Goal: Information Seeking & Learning: Learn about a topic

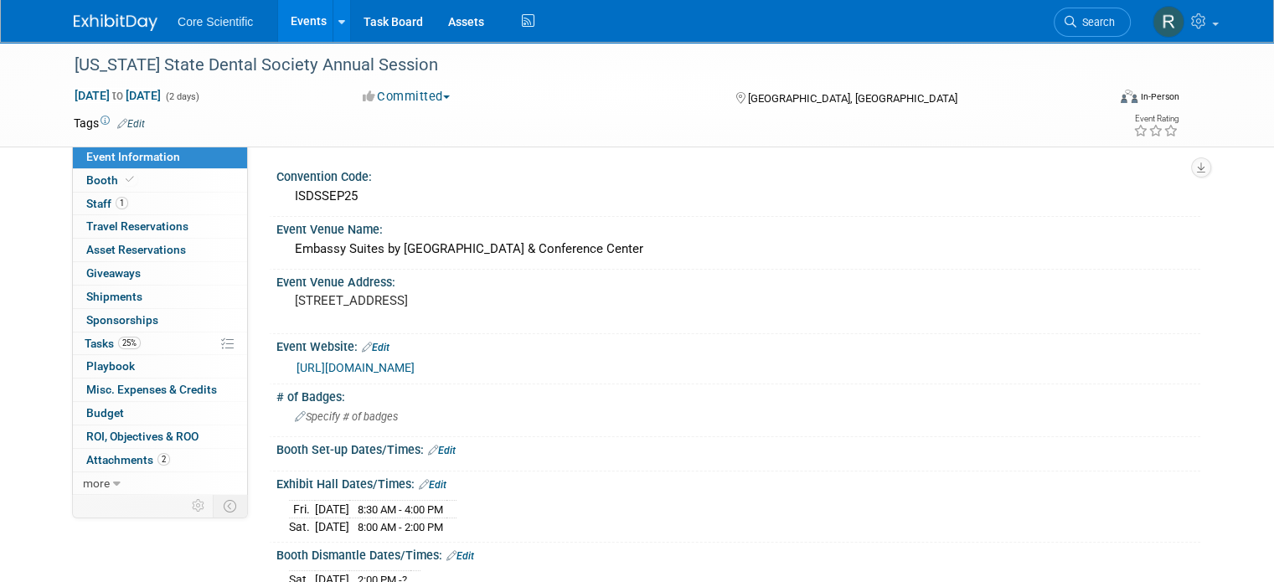
click at [101, 10] on link at bounding box center [126, 14] width 104 height 13
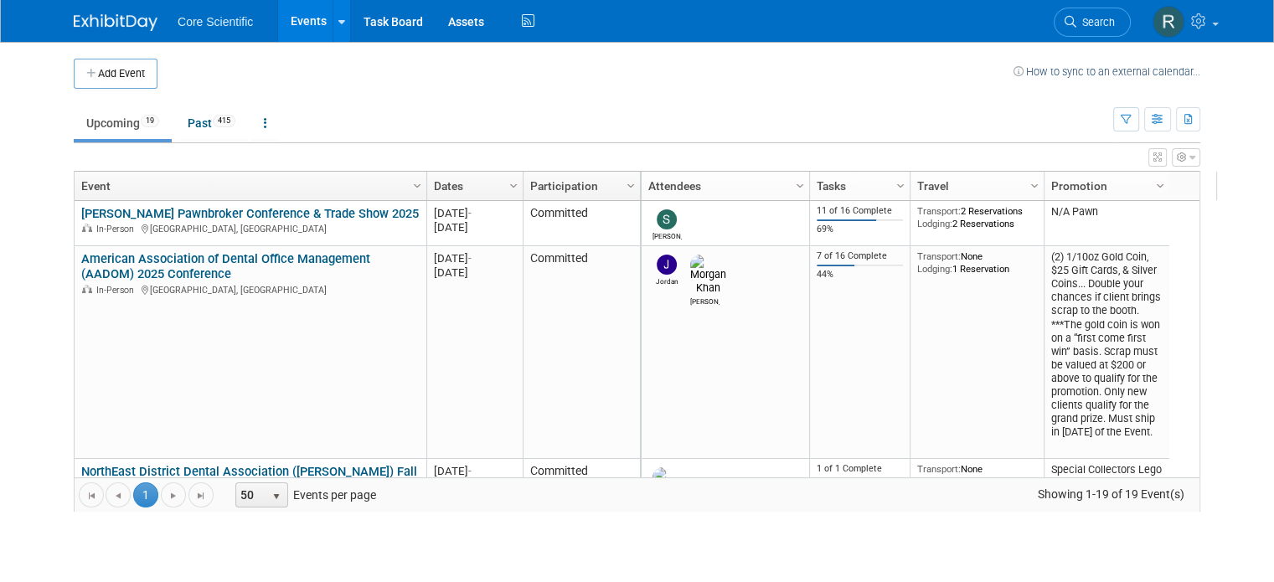
click at [292, 16] on link "Events" at bounding box center [308, 21] width 61 height 42
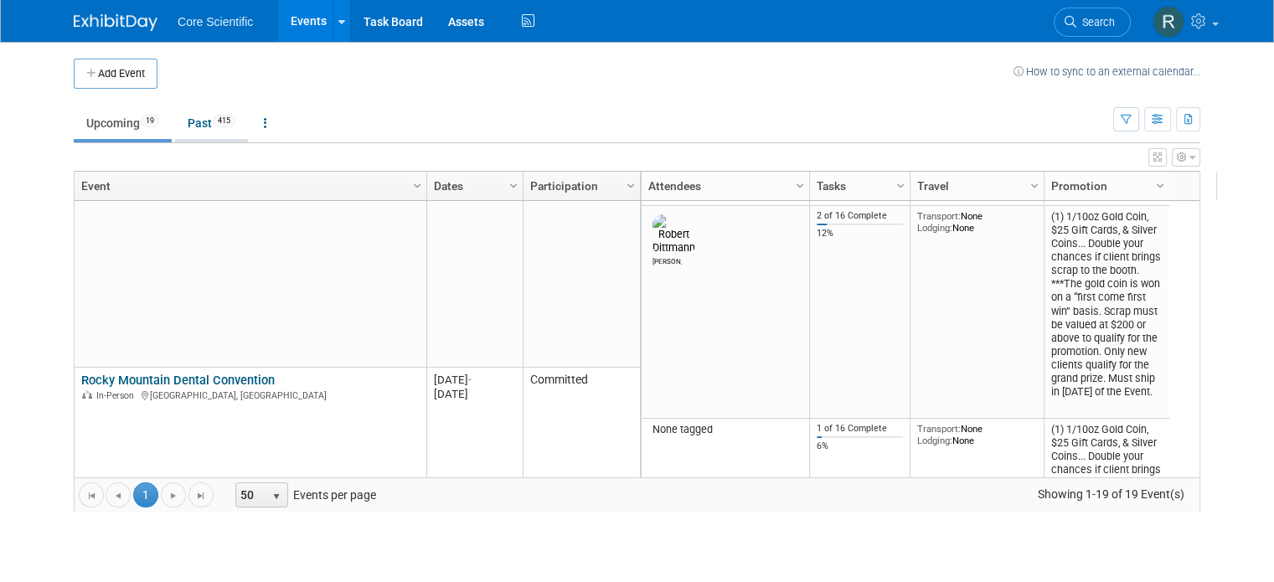
click at [194, 132] on link "Past 415" at bounding box center [211, 123] width 73 height 32
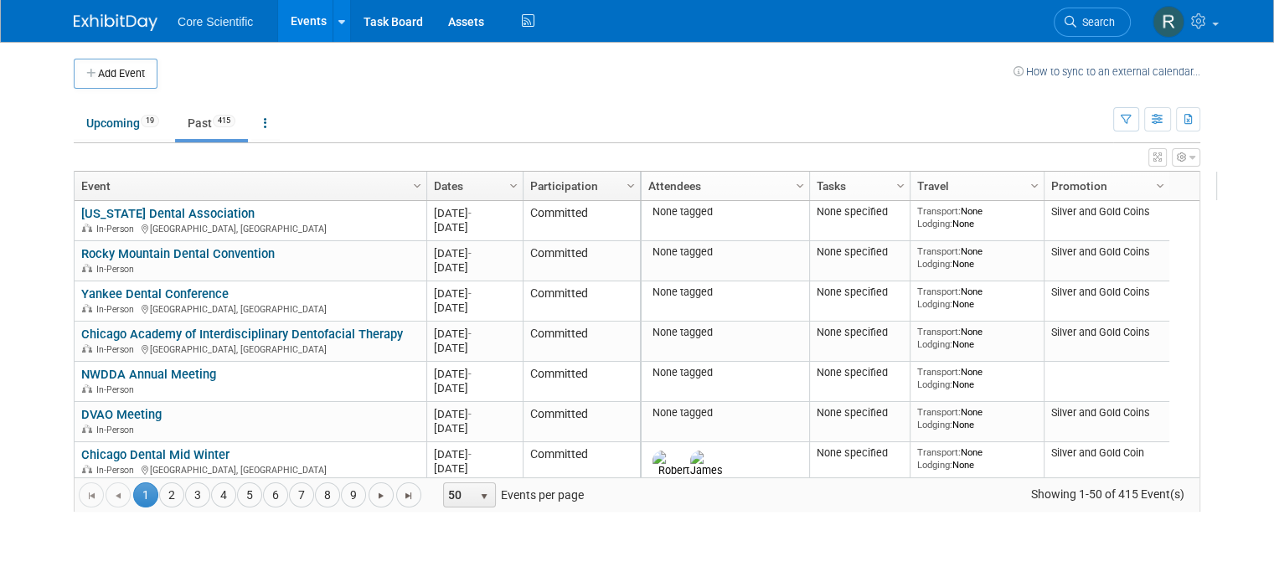
click at [434, 188] on link "Dates" at bounding box center [473, 186] width 78 height 28
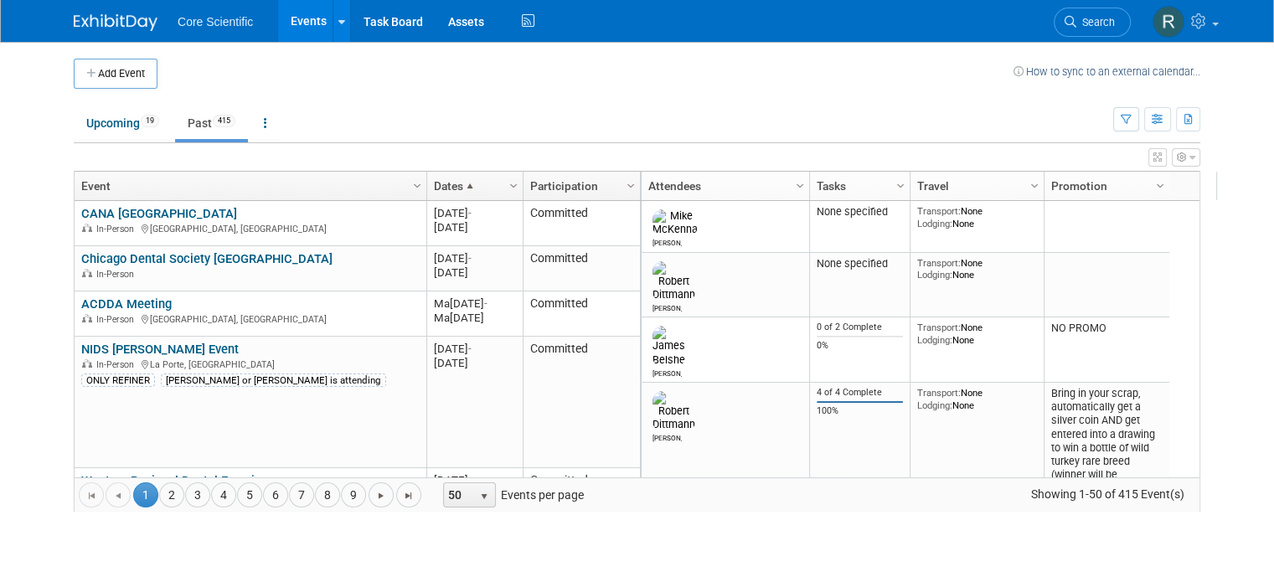
click at [434, 188] on link "Dates" at bounding box center [473, 186] width 78 height 28
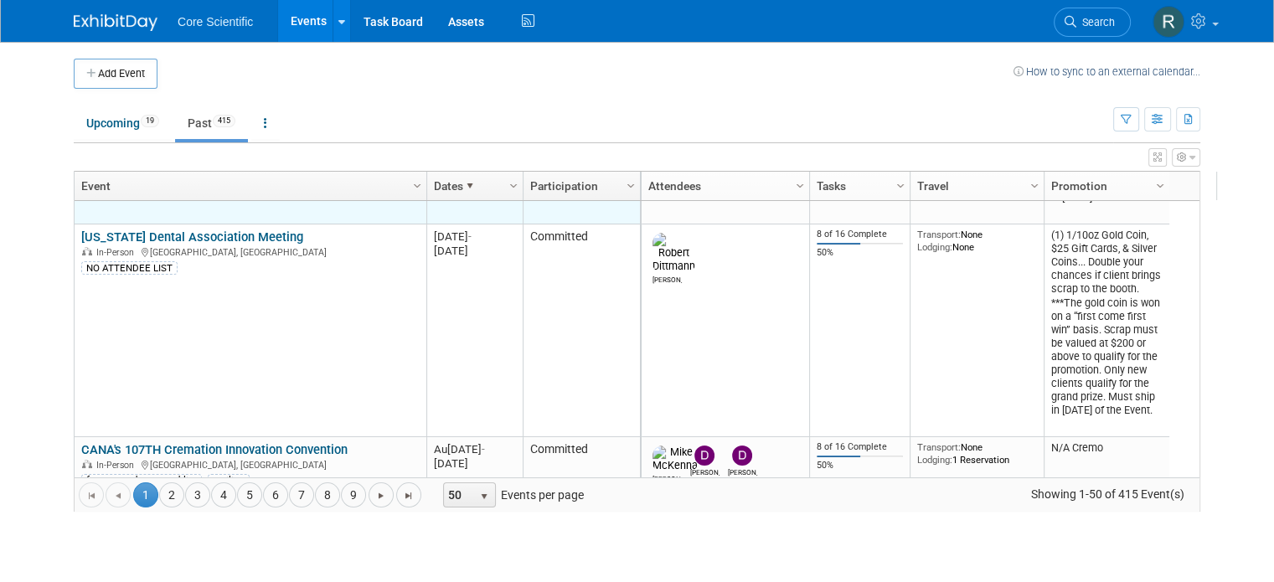
scroll to position [302, 0]
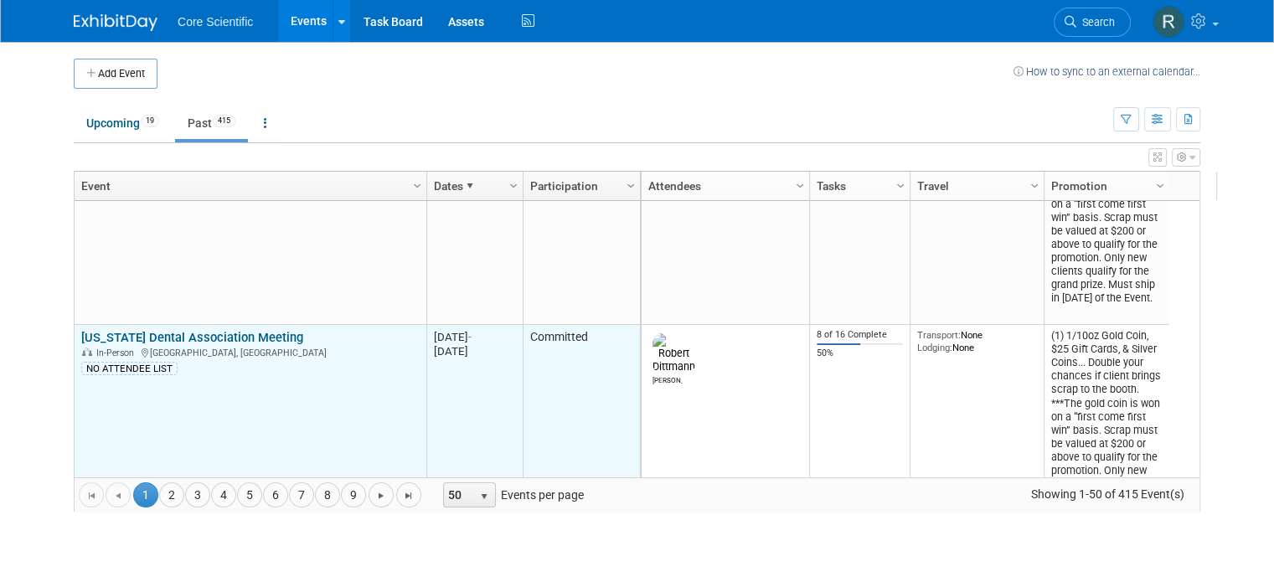
click at [238, 339] on link "[US_STATE] Dental Association Meeting" at bounding box center [192, 337] width 222 height 15
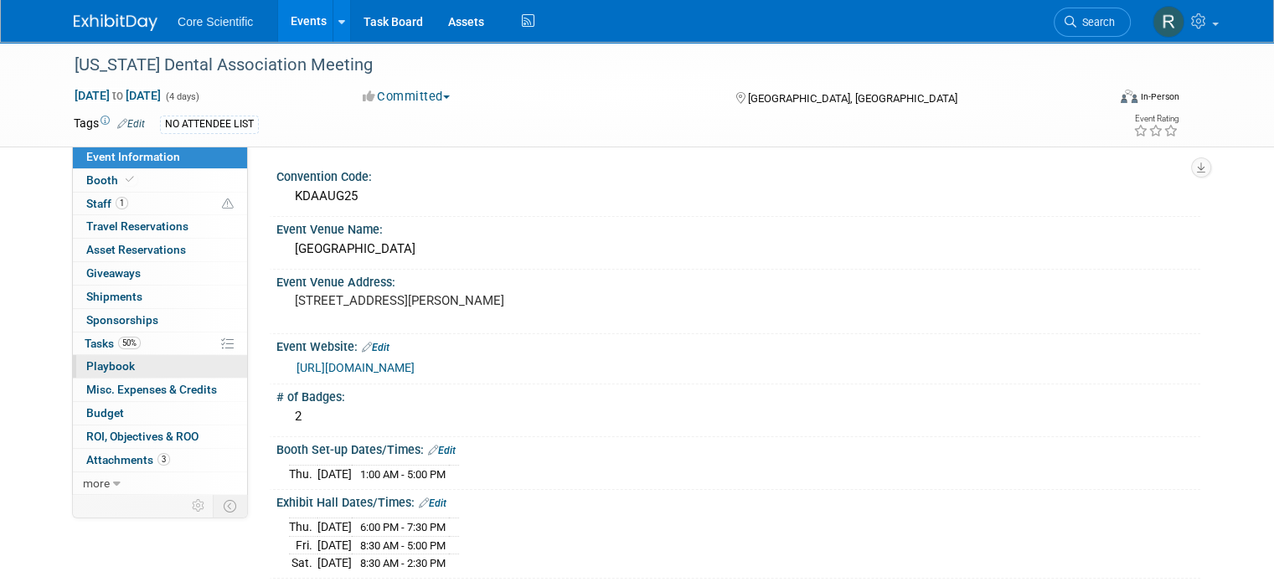
click at [157, 356] on link "0 Playbook 0" at bounding box center [160, 366] width 174 height 23
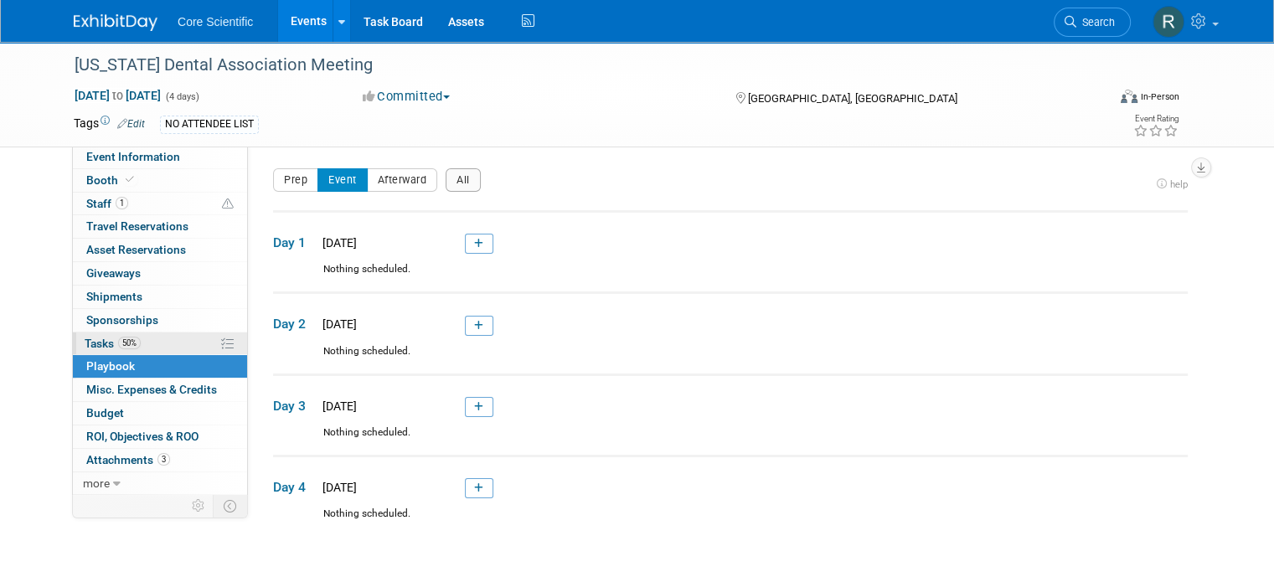
click at [157, 339] on link "50% Tasks 50%" at bounding box center [160, 344] width 174 height 23
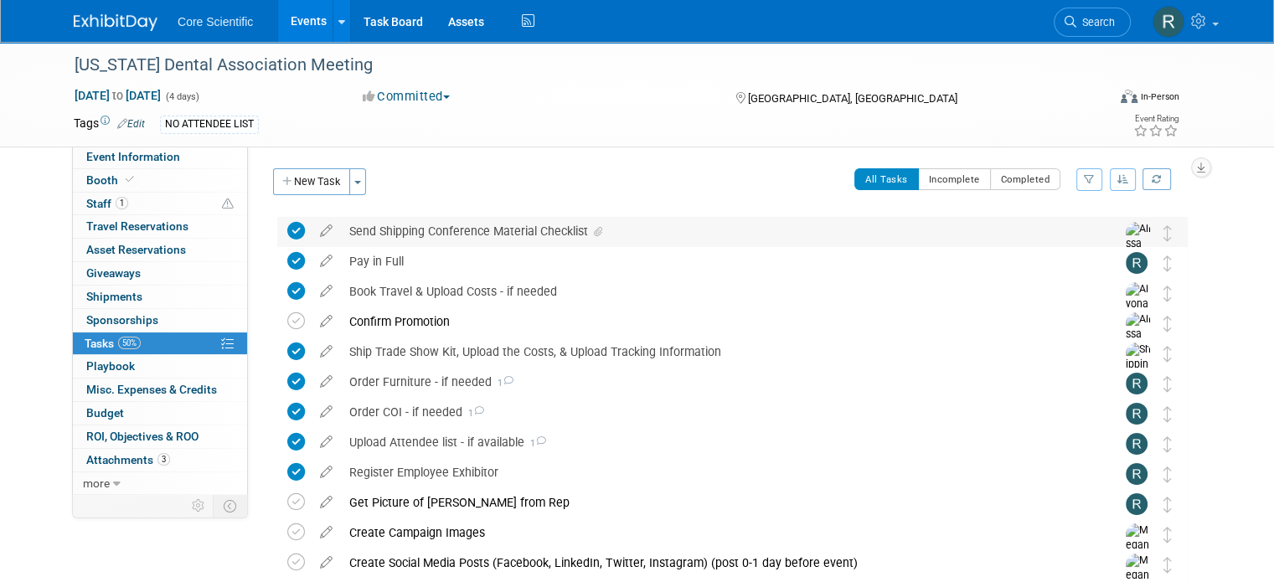
click at [594, 230] on icon at bounding box center [598, 232] width 8 height 10
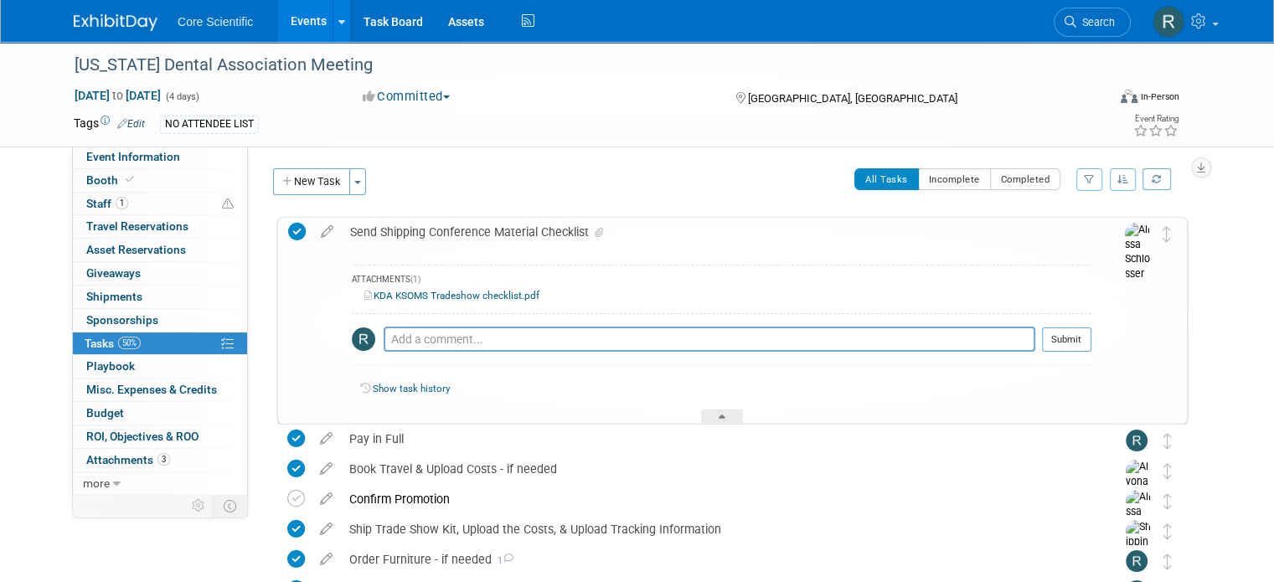
click at [422, 302] on div "KDA KSOMS Tradeshow checklist.pdf" at bounding box center [722, 296] width 740 height 16
click at [422, 297] on link "KDA KSOMS Tradeshow checklist.pdf" at bounding box center [451, 296] width 175 height 12
click at [278, 16] on link "Events" at bounding box center [308, 21] width 61 height 42
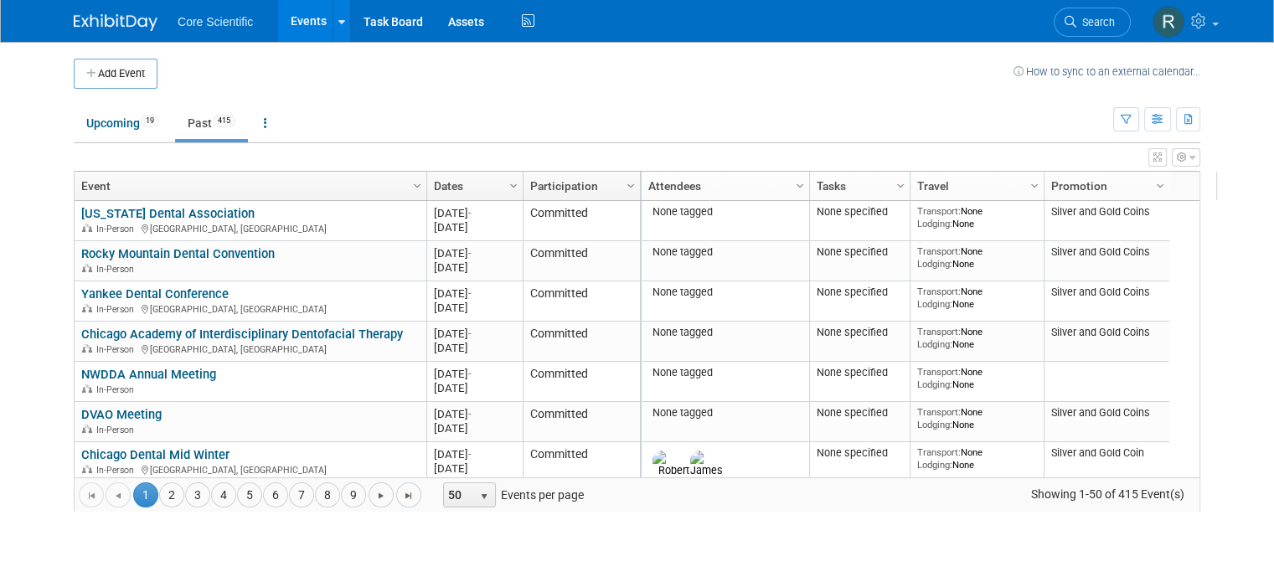
click at [482, 178] on link "Dates" at bounding box center [473, 186] width 78 height 28
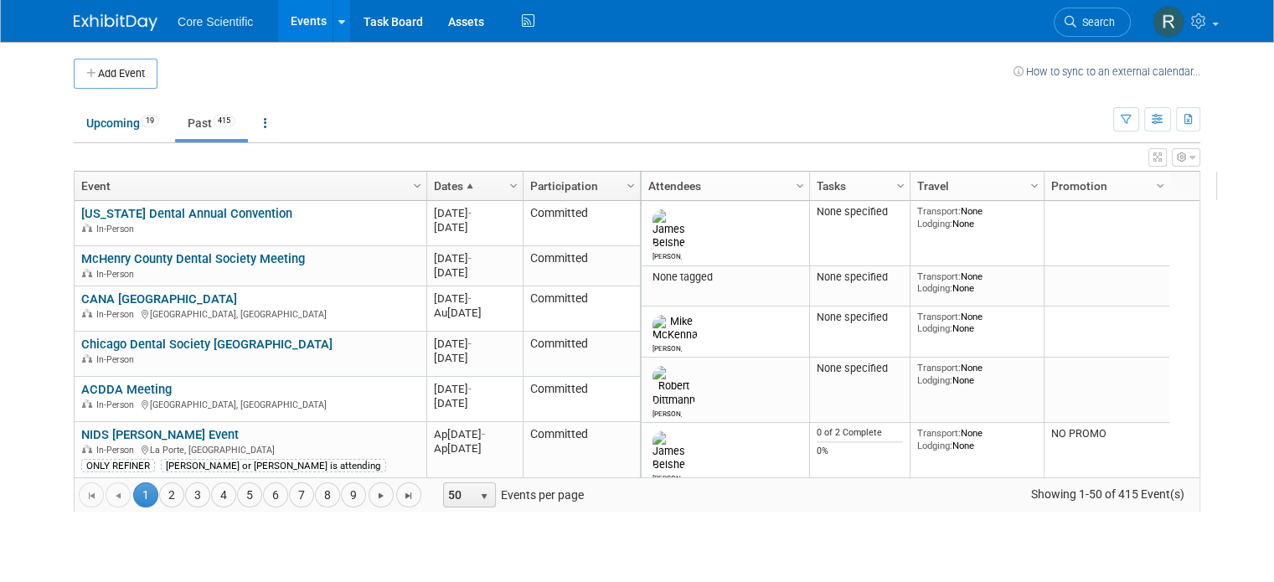
click at [482, 178] on link "Dates" at bounding box center [473, 186] width 78 height 28
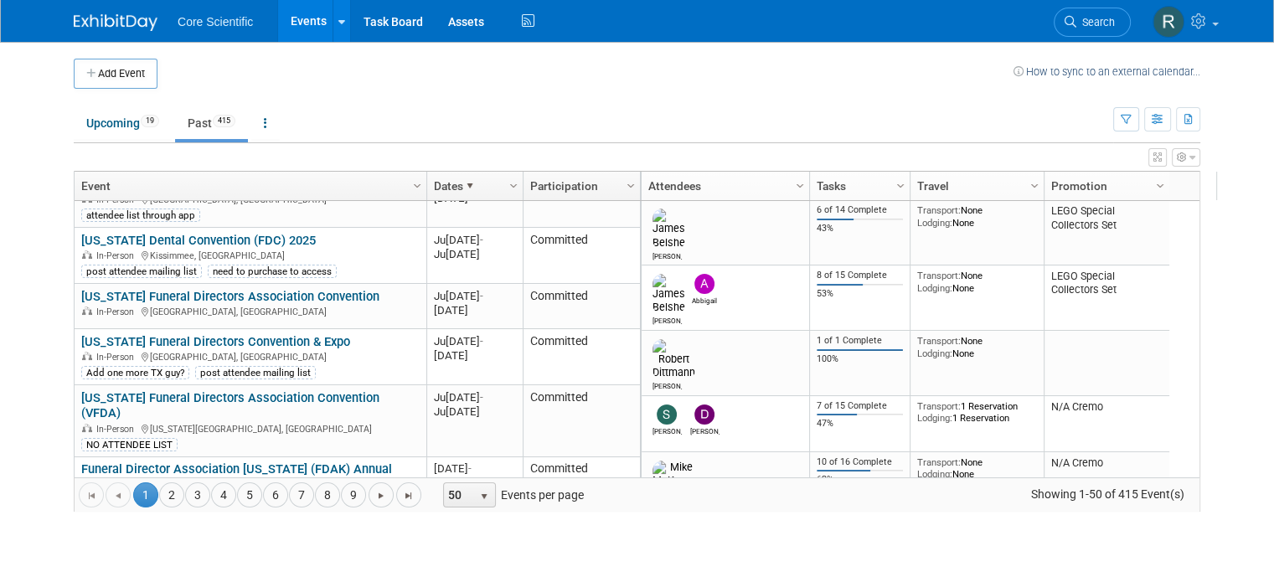
scroll to position [1206, 0]
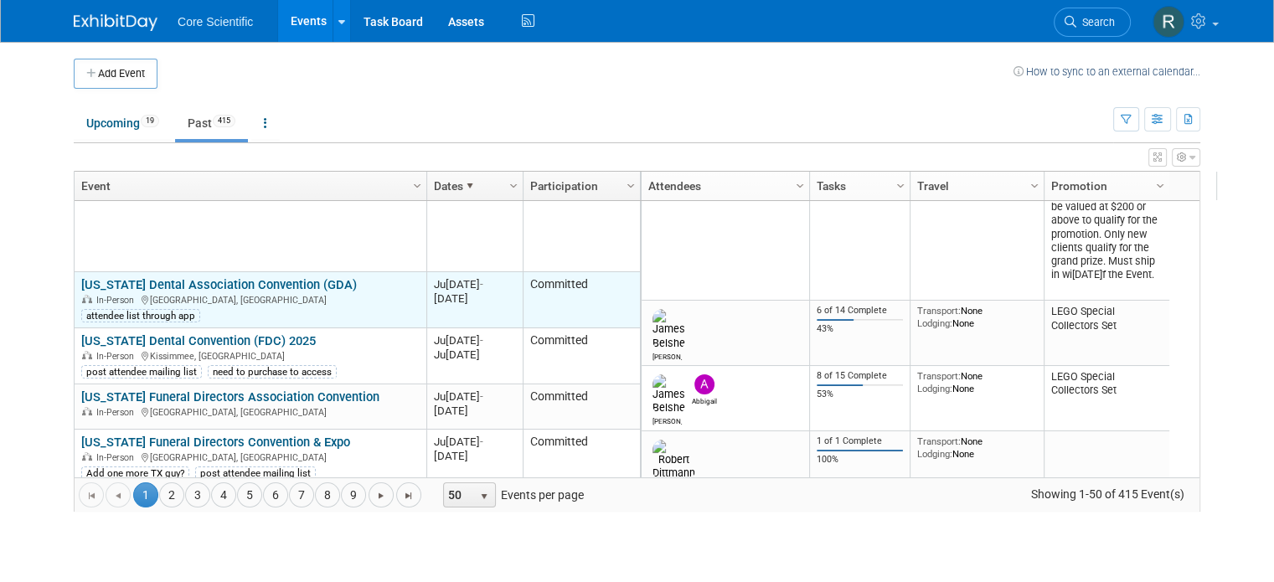
click at [154, 280] on link "[US_STATE] Dental Association Convention (GDA)" at bounding box center [219, 284] width 276 height 15
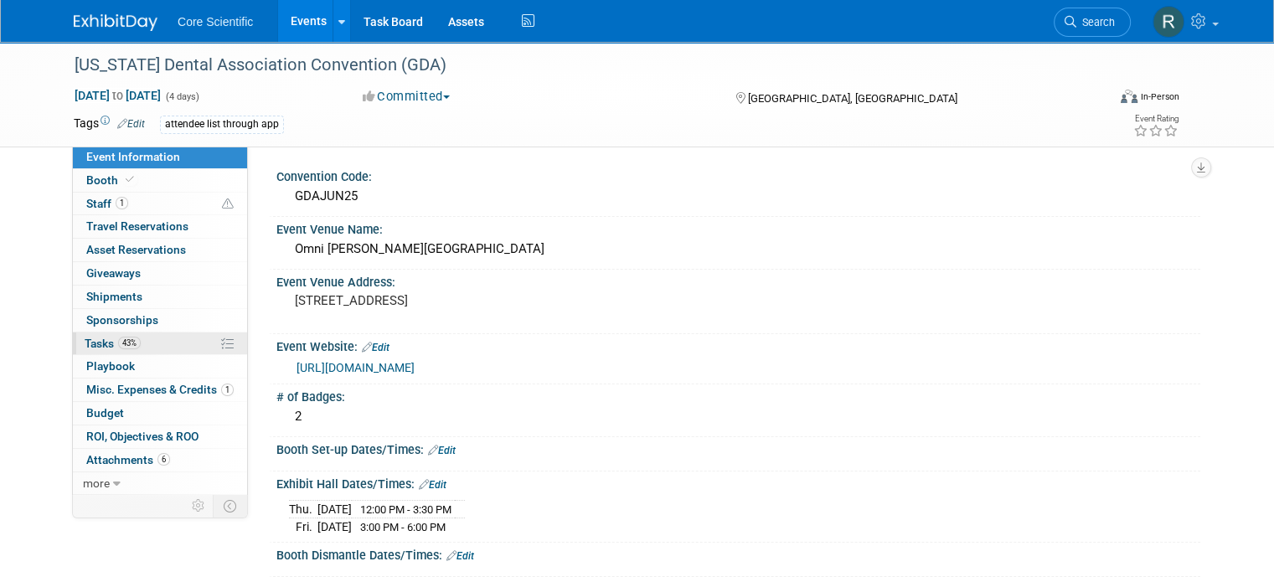
click at [142, 338] on link "43% Tasks 43%" at bounding box center [160, 344] width 174 height 23
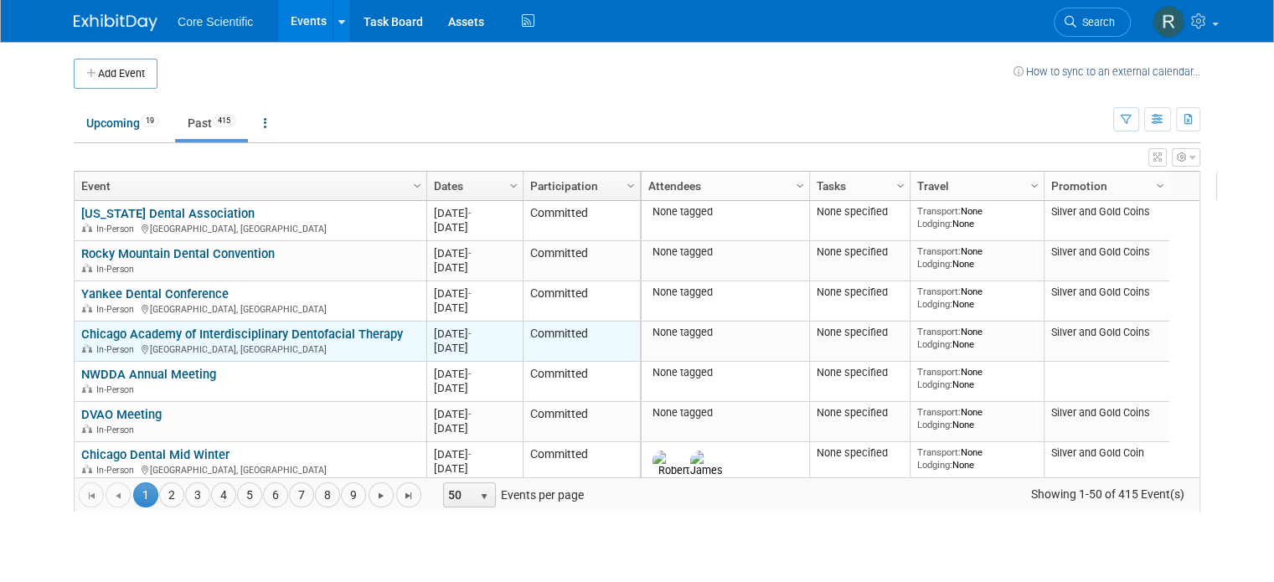
scroll to position [302, 0]
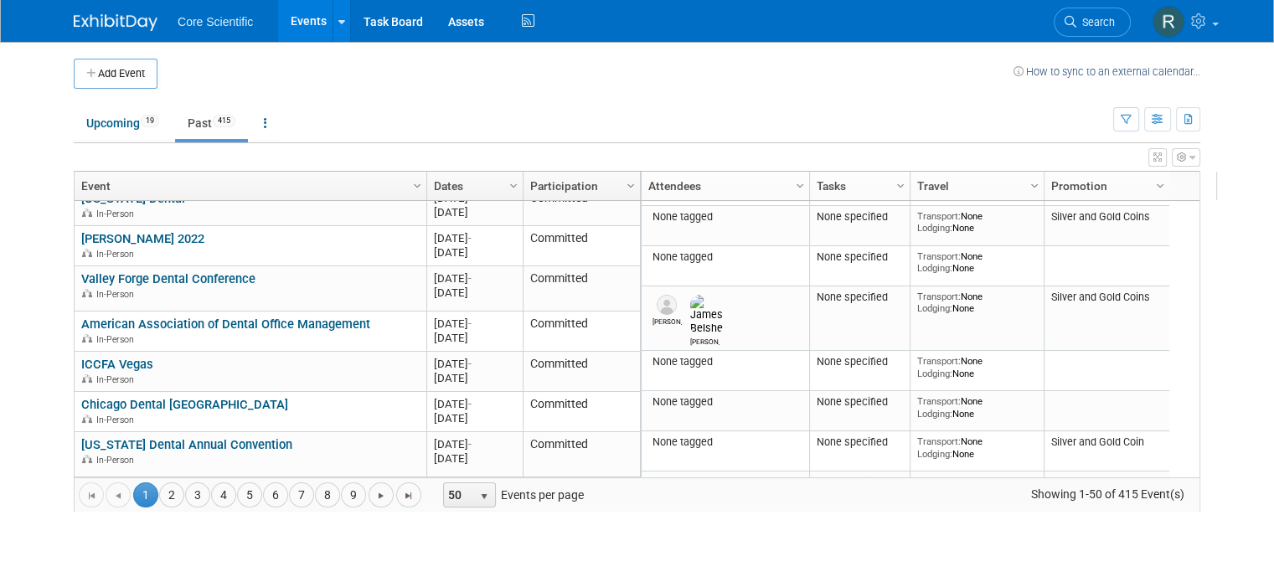
click at [459, 182] on link "Dates" at bounding box center [473, 186] width 78 height 28
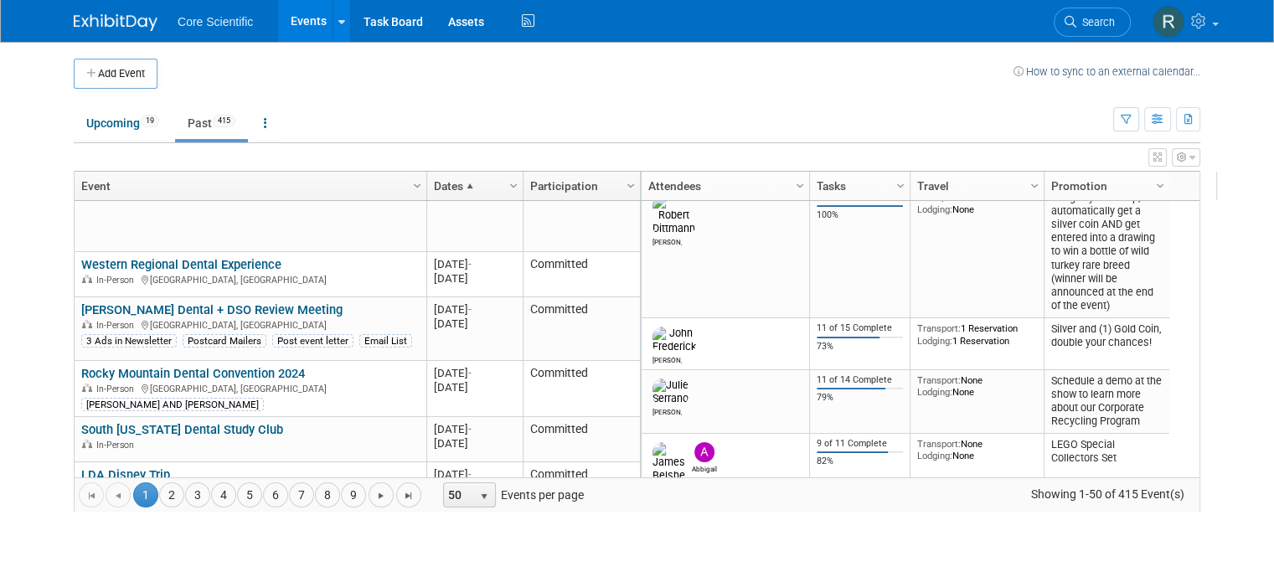
click at [463, 182] on span at bounding box center [469, 185] width 13 height 13
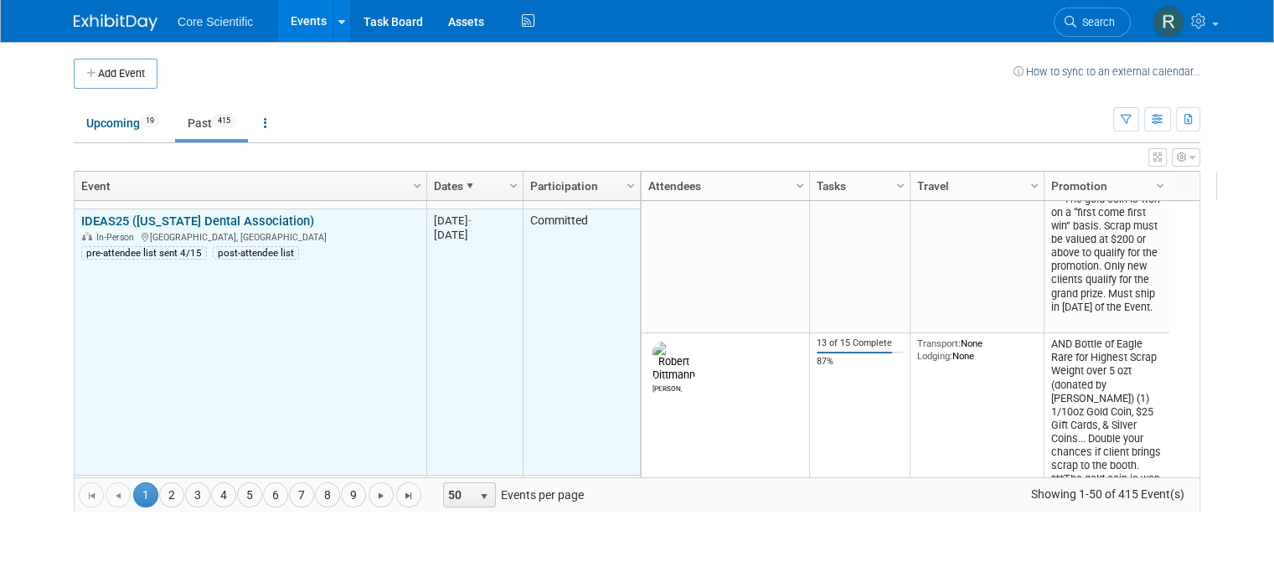
scroll to position [2312, 0]
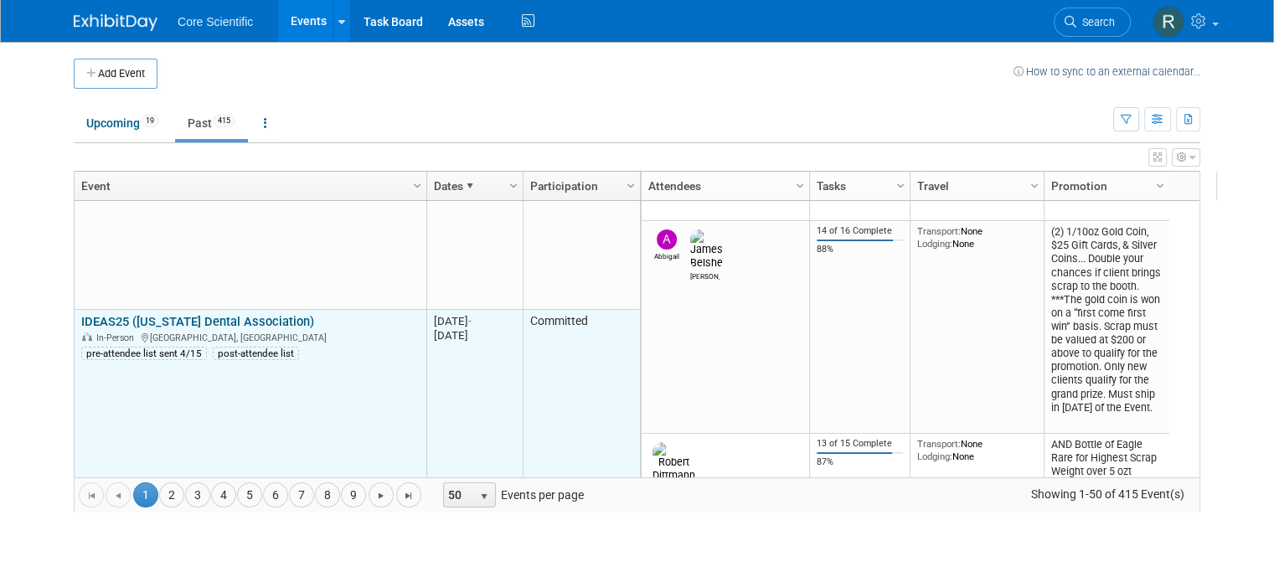
click at [219, 314] on link "IDEAS25 ([US_STATE] Dental Association)" at bounding box center [197, 321] width 233 height 15
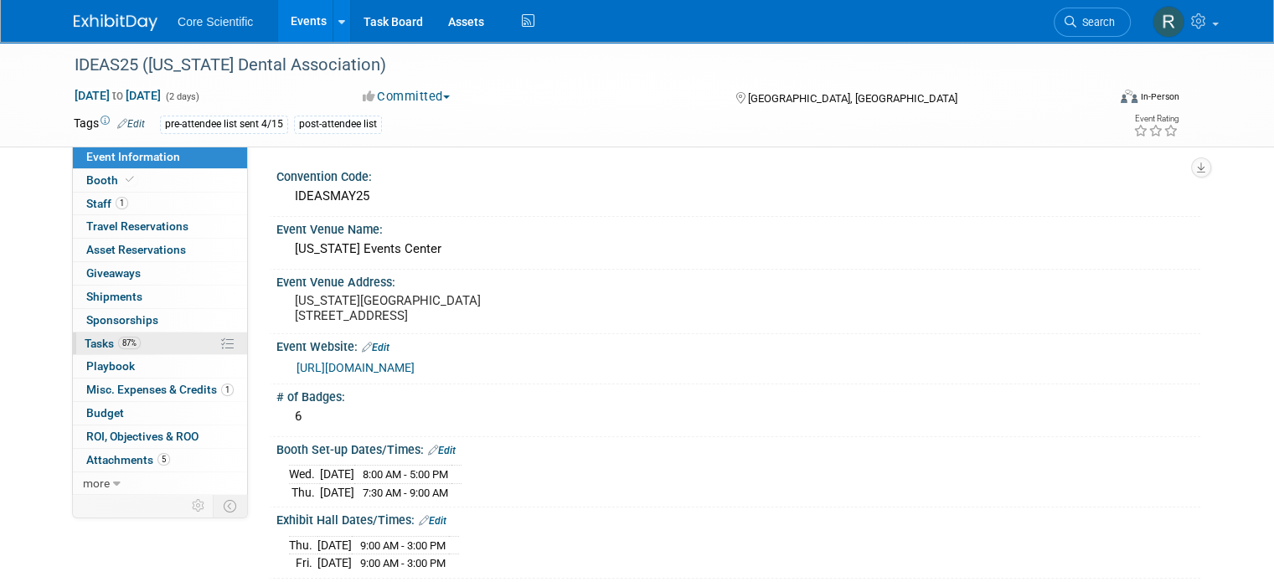
click at [158, 338] on link "87% Tasks 87%" at bounding box center [160, 344] width 174 height 23
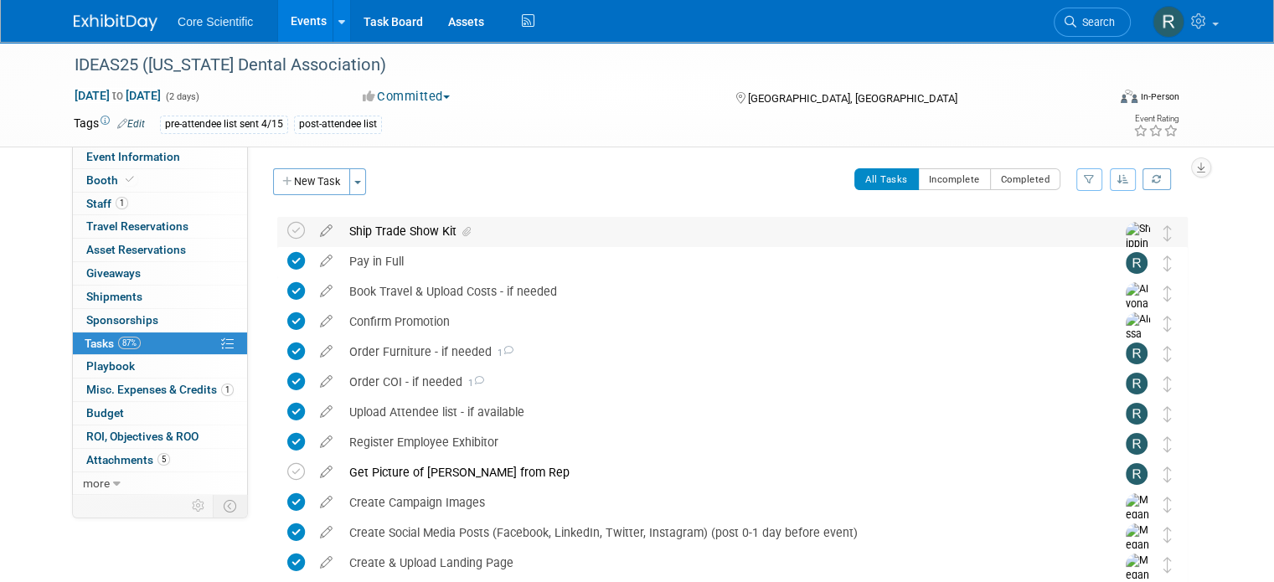
click at [462, 230] on icon at bounding box center [466, 232] width 8 height 10
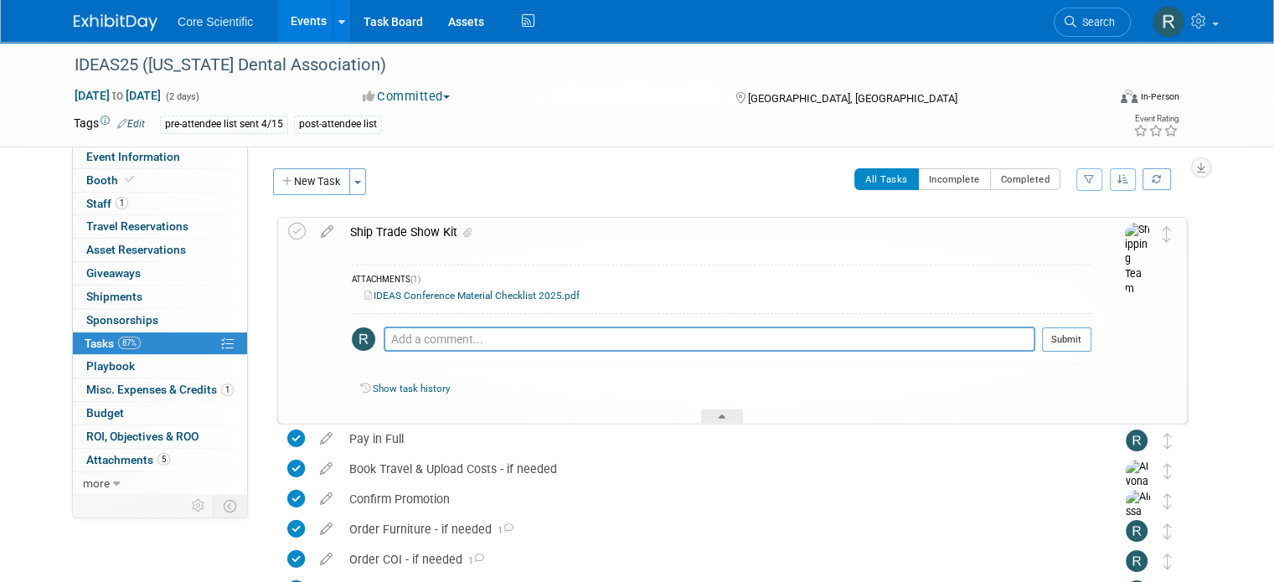
click at [446, 294] on link "IDEAS Conference Material Checklist 2025.pdf" at bounding box center [471, 296] width 215 height 12
click at [1113, 29] on link "Search" at bounding box center [1092, 22] width 77 height 29
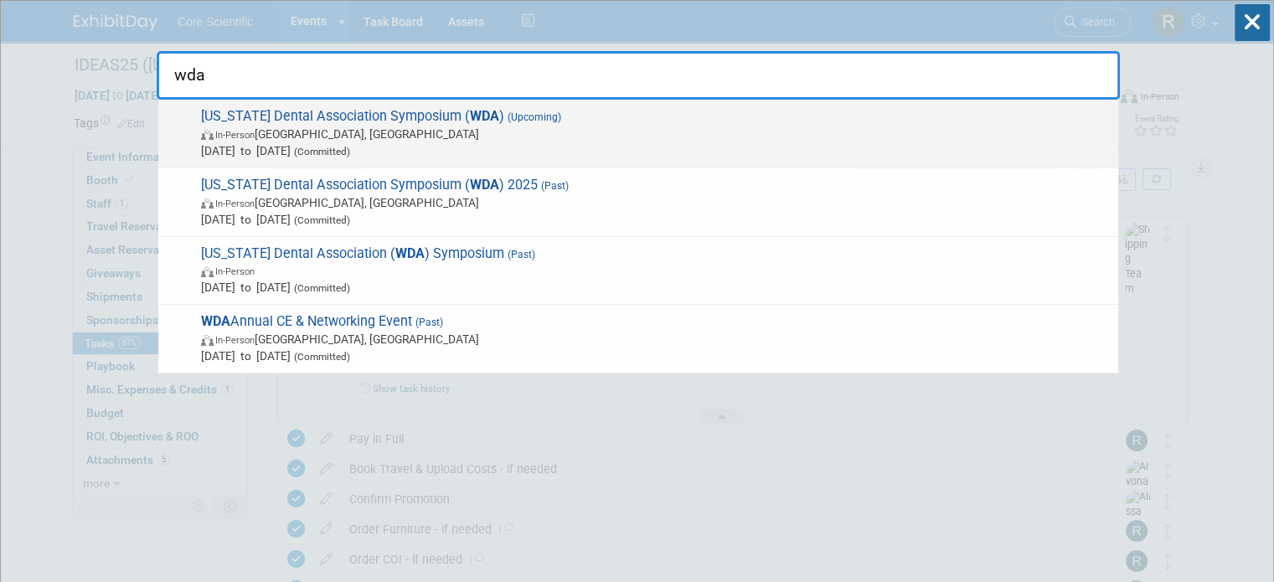
type input "wda"
click at [771, 145] on span "Nov 13, 2025 to Nov 13, 2025 (Committed)" at bounding box center [655, 150] width 909 height 17
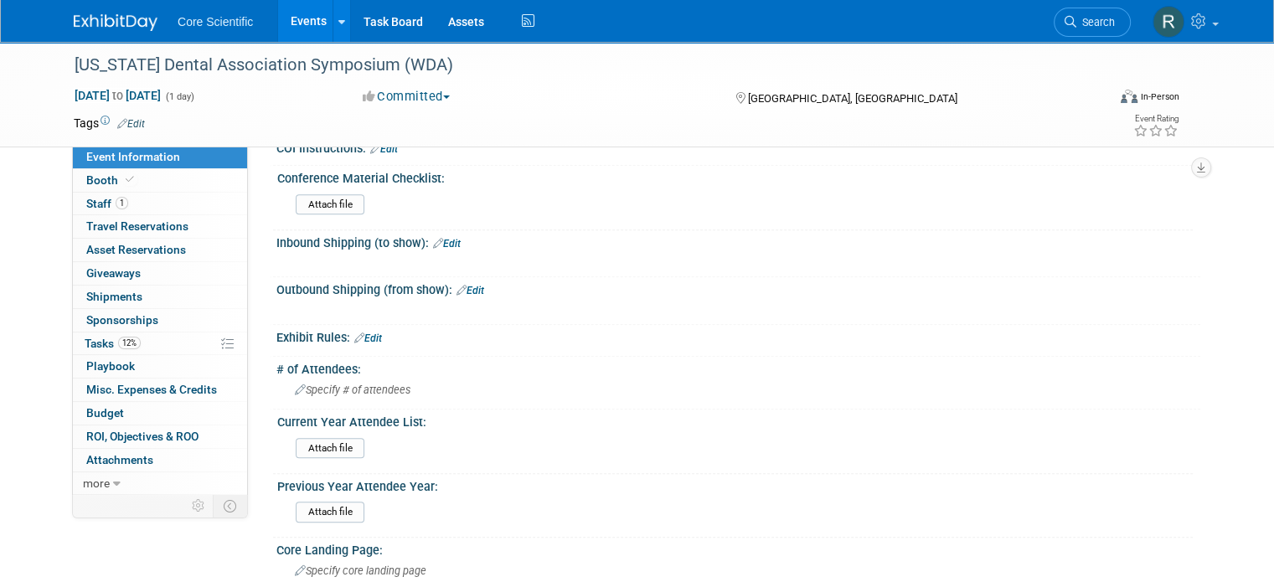
scroll to position [1153, 0]
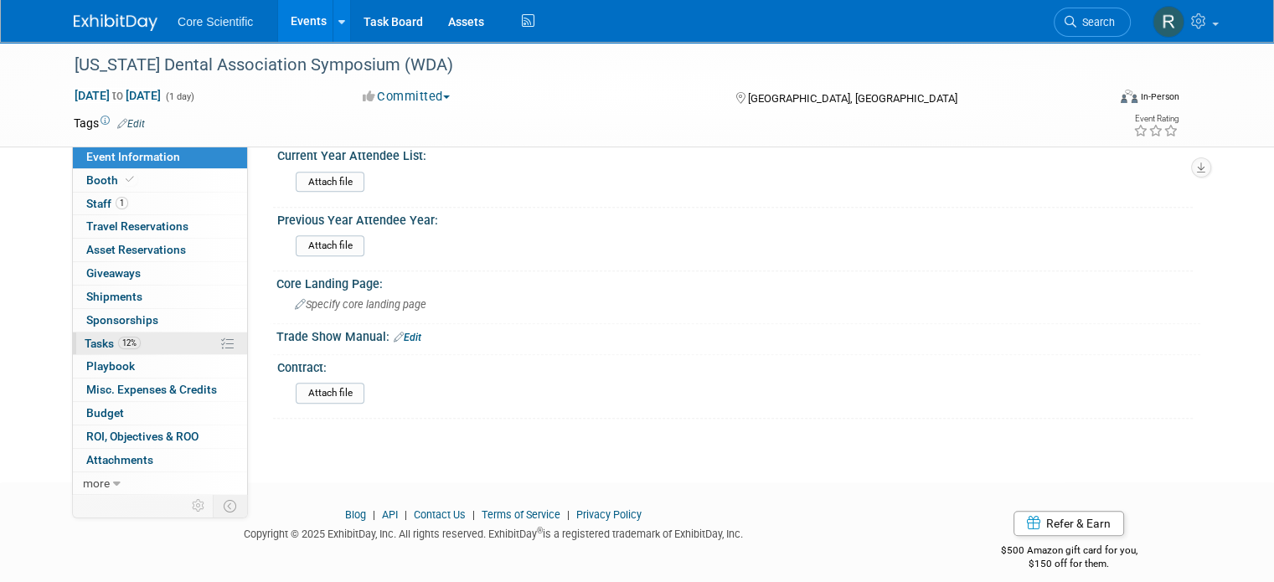
click at [87, 337] on span "Tasks 12%" at bounding box center [113, 343] width 56 height 13
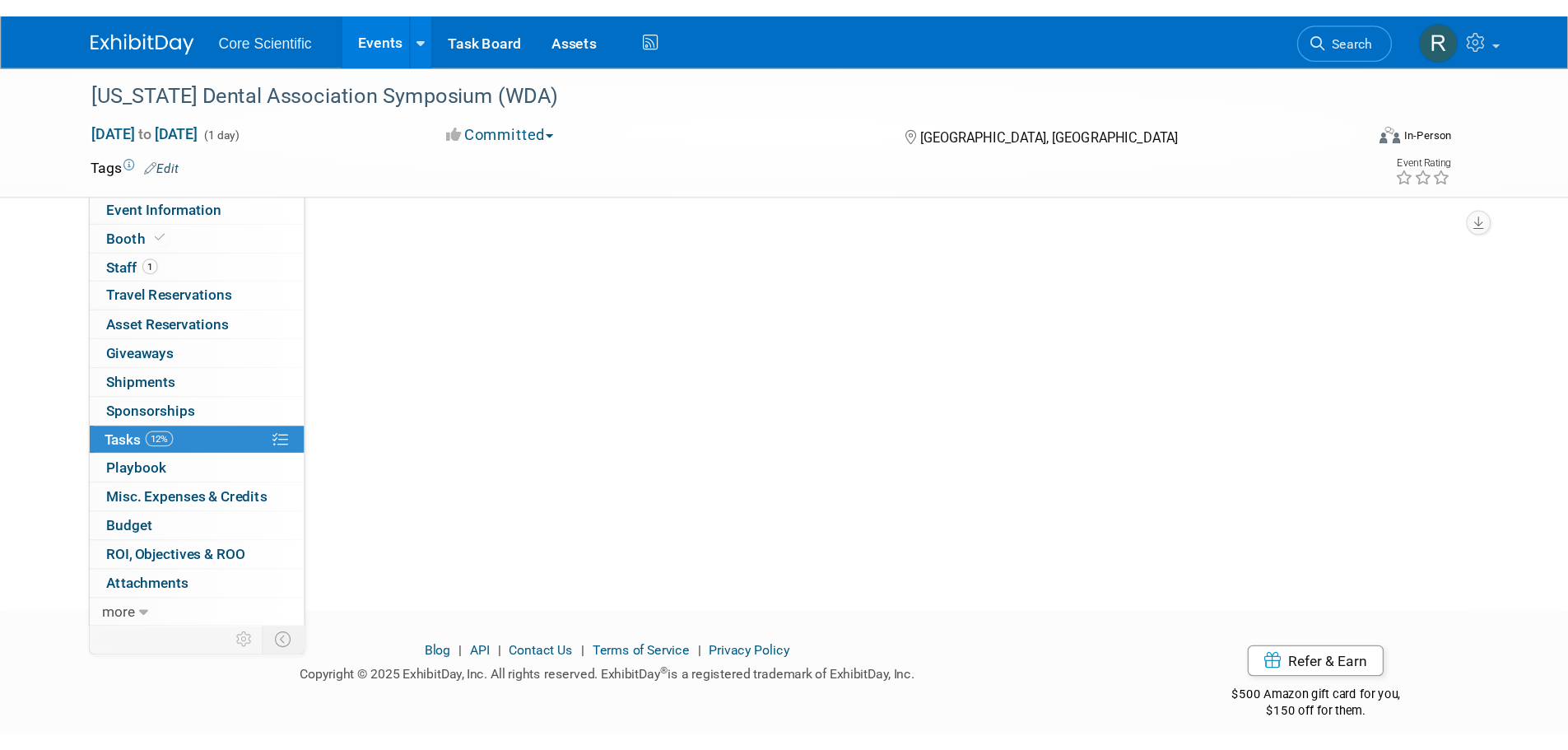
scroll to position [0, 0]
